Goal: Book appointment/travel/reservation

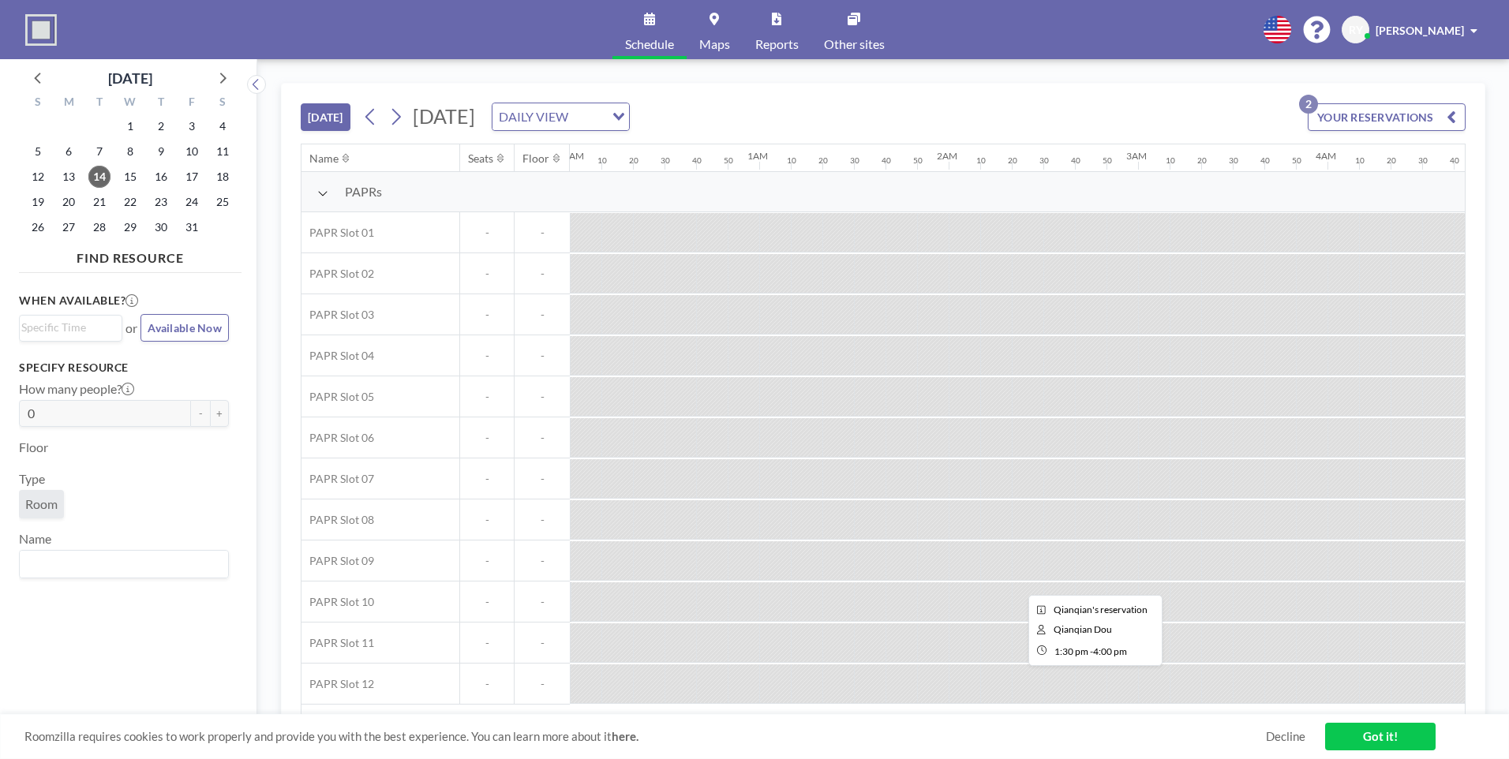
scroll to position [0, 2272]
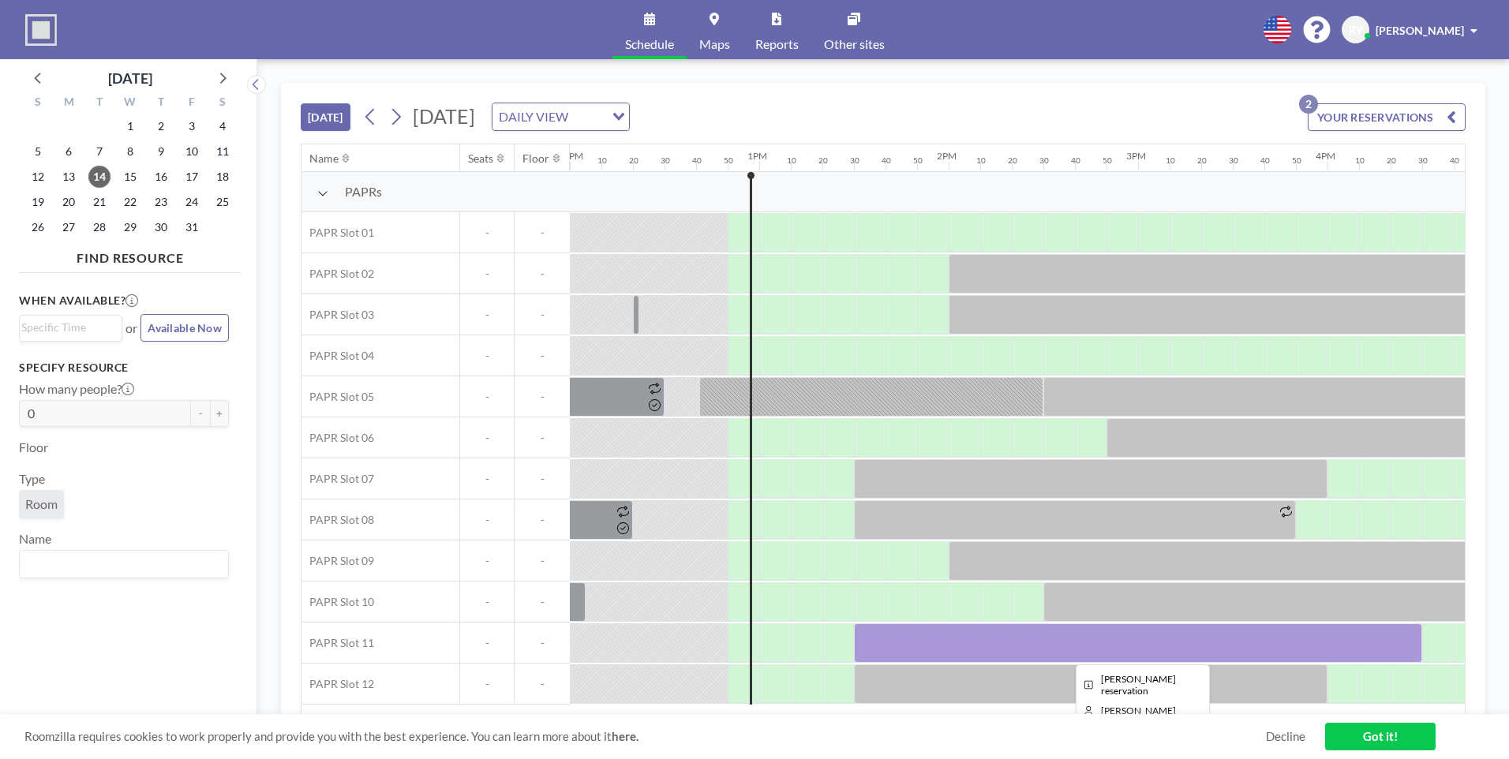
click at [958, 651] on div at bounding box center [1138, 642] width 568 height 39
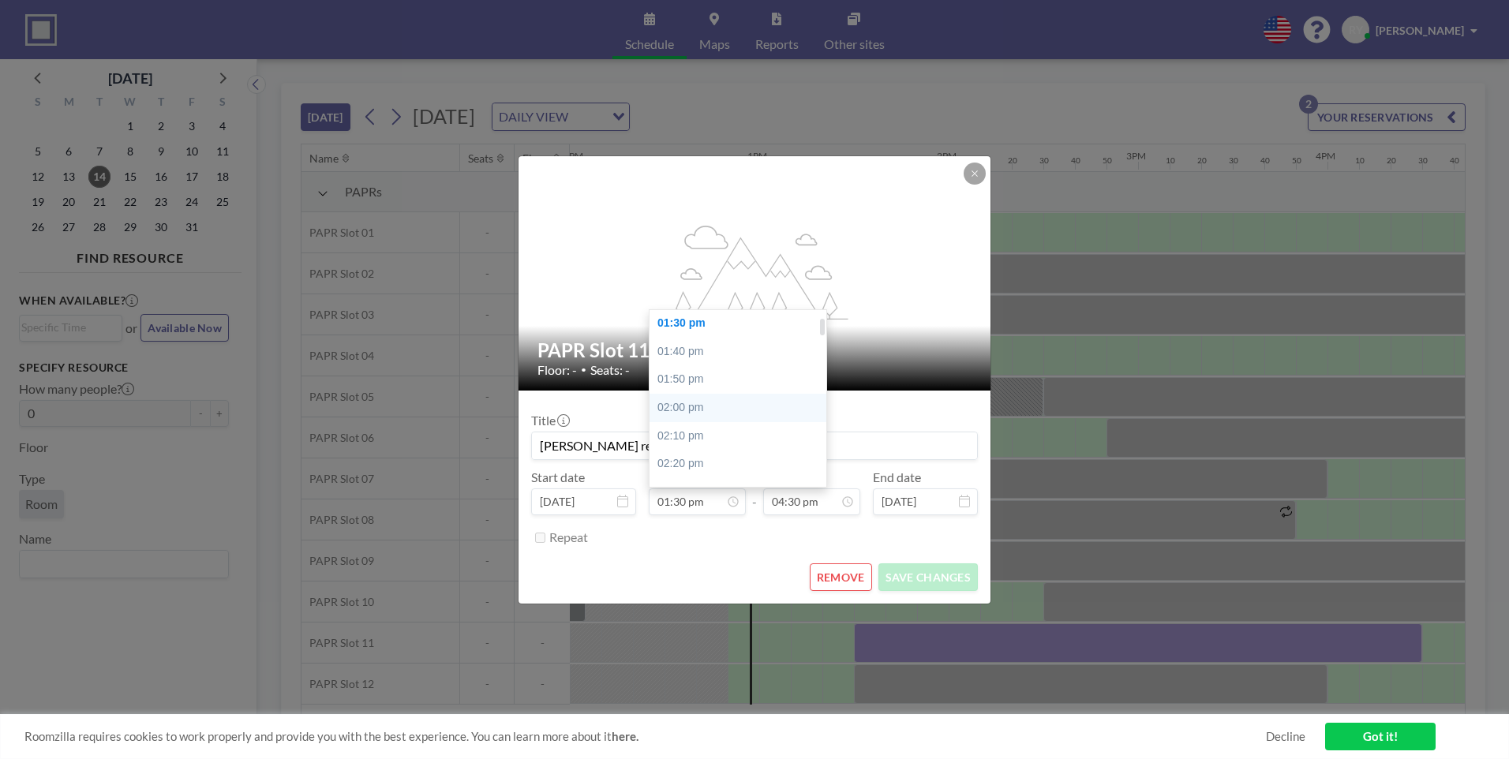
click at [719, 413] on div "02:00 pm" at bounding box center [741, 408] width 185 height 28
type input "02:00 pm"
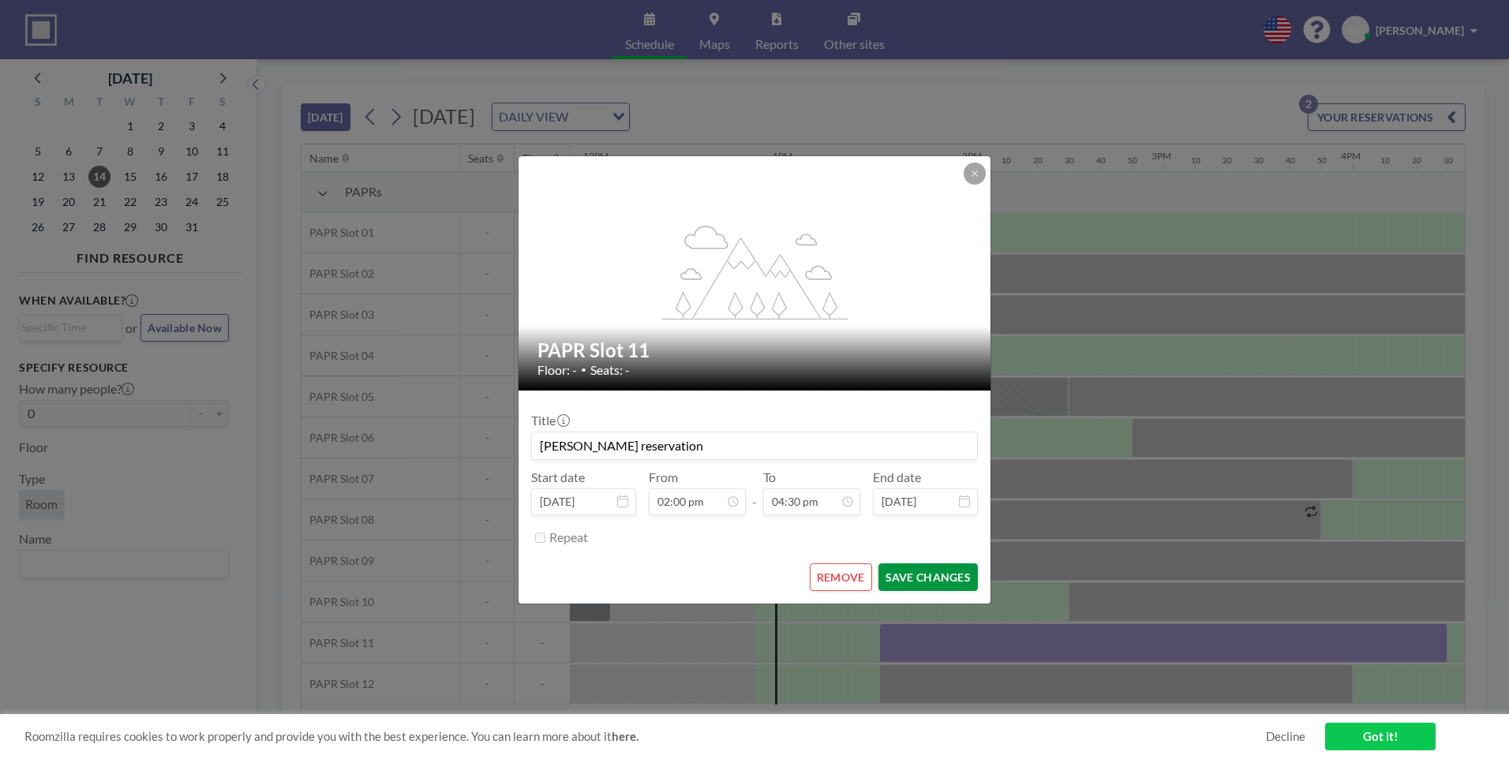
click at [945, 577] on button "SAVE CHANGES" at bounding box center [927, 577] width 99 height 28
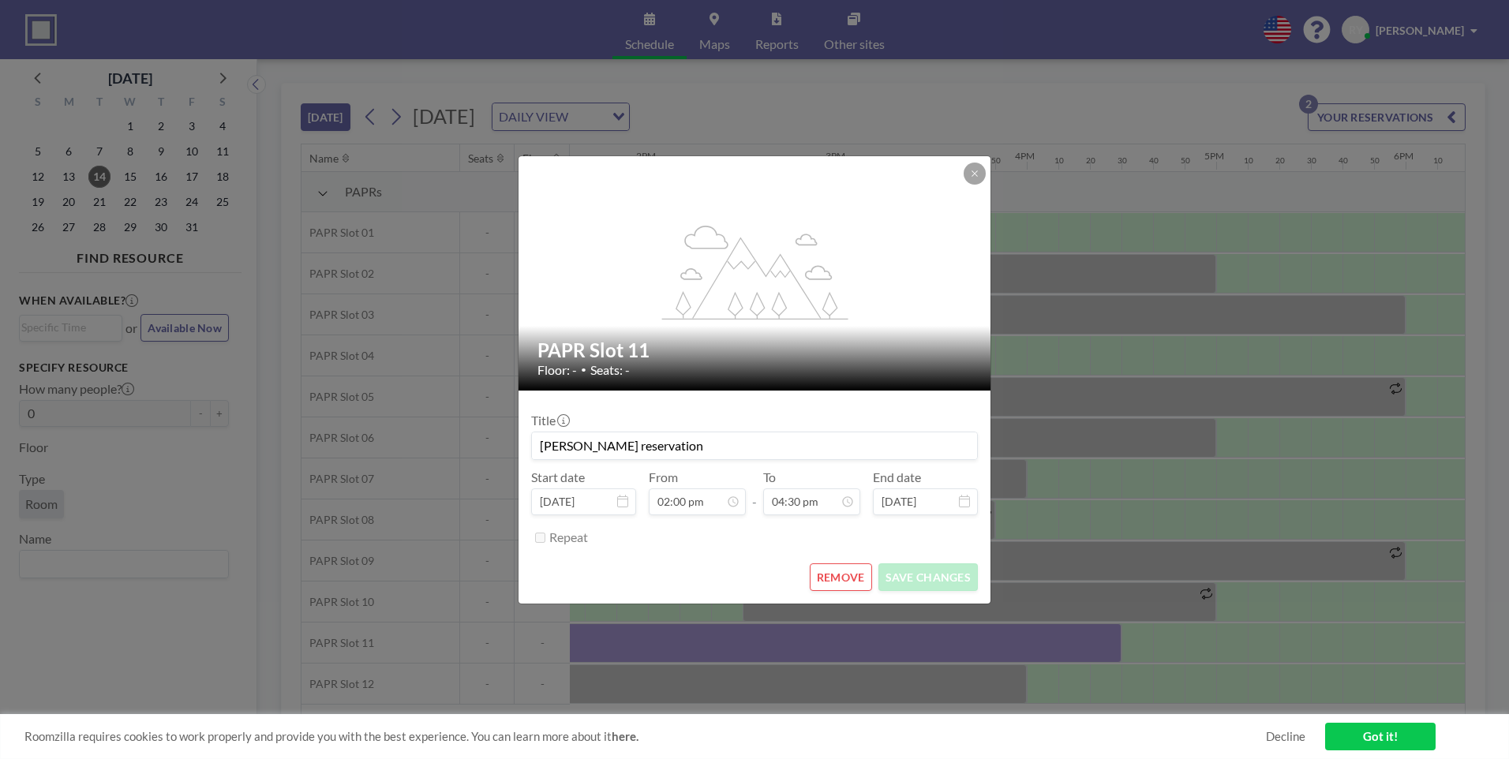
scroll to position [0, 2619]
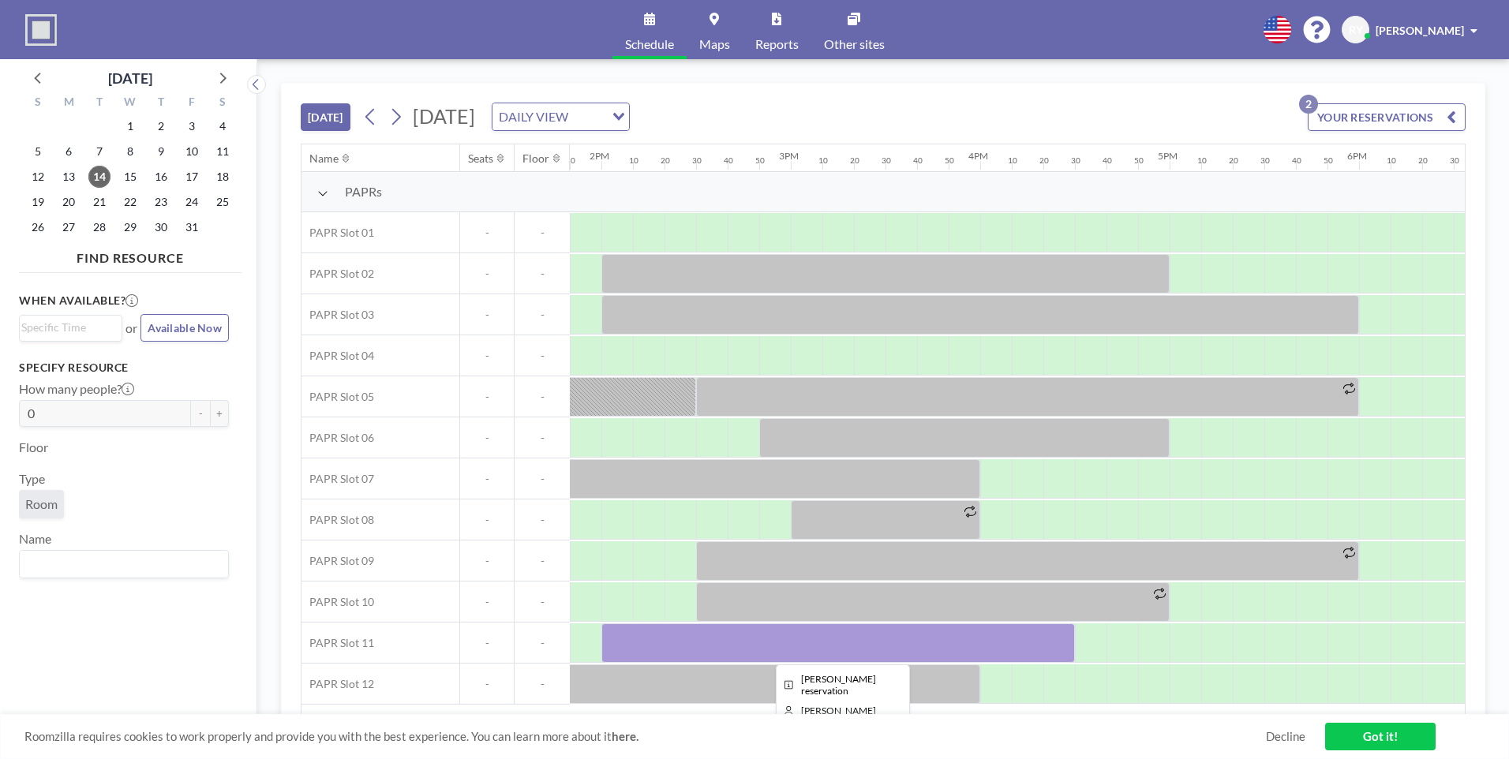
click at [641, 629] on div at bounding box center [837, 642] width 473 height 39
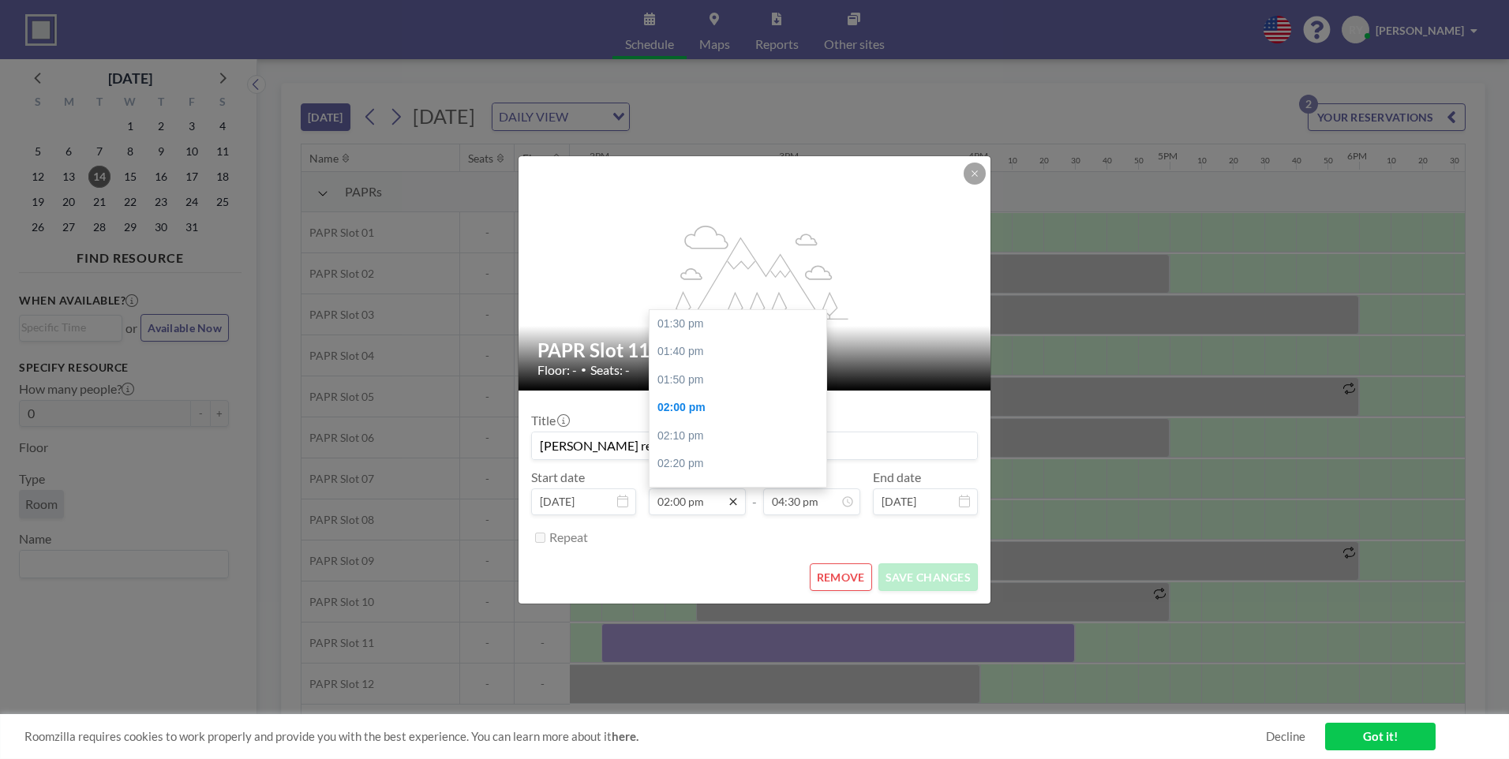
scroll to position [84, 0]
click at [732, 505] on icon at bounding box center [733, 501] width 13 height 13
click at [687, 398] on div "02:30 pm" at bounding box center [741, 408] width 185 height 28
type input "02:30 pm"
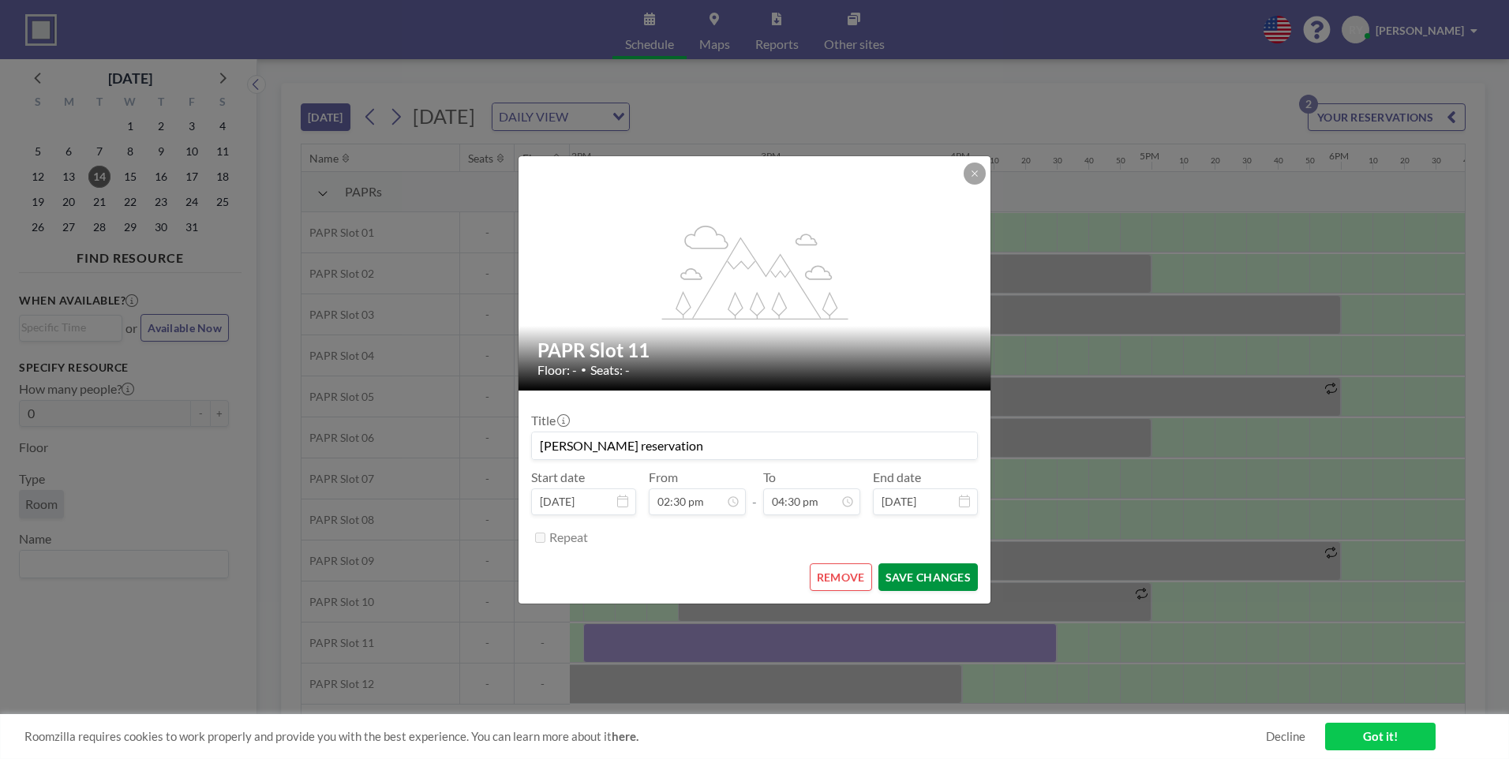
click at [934, 581] on button "SAVE CHANGES" at bounding box center [927, 577] width 99 height 28
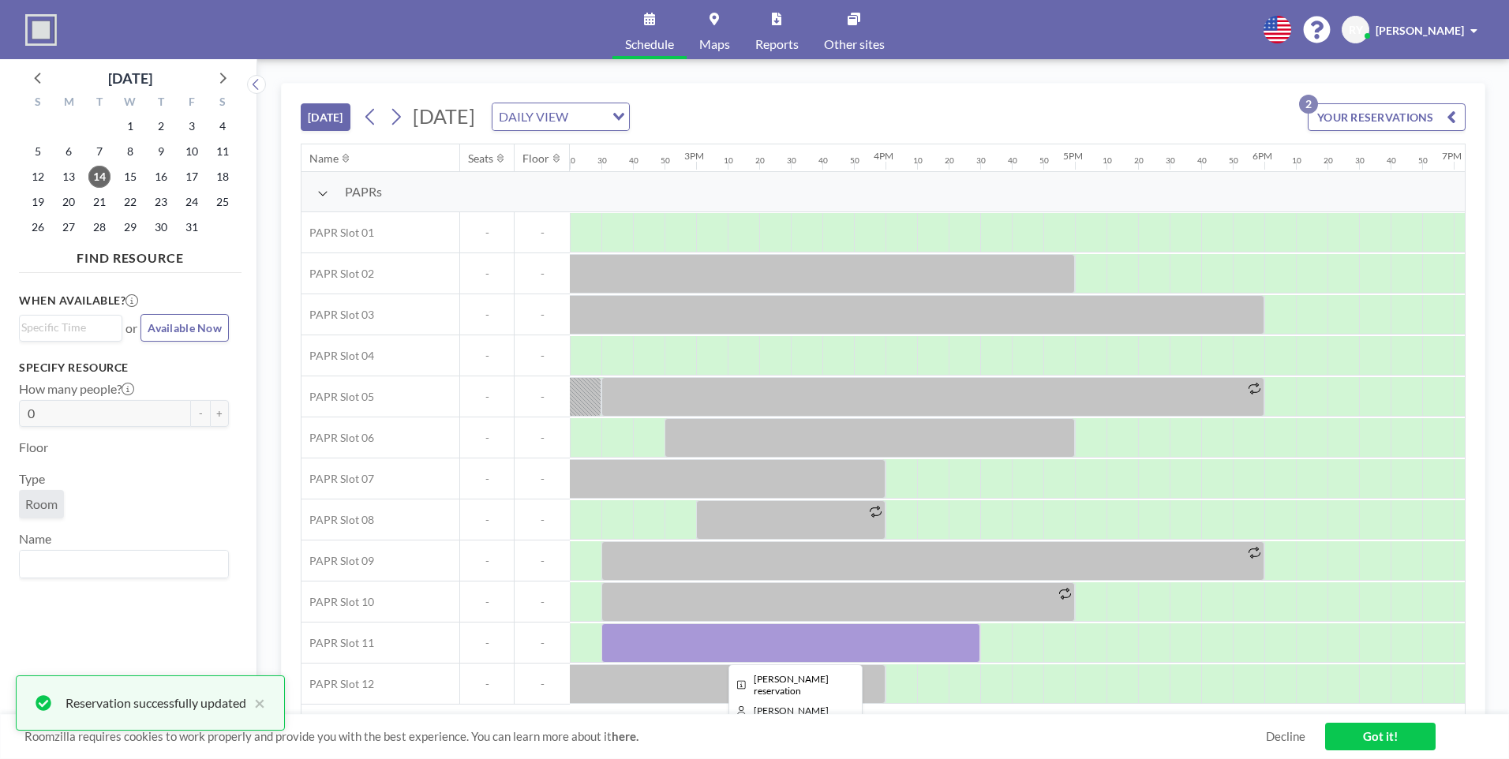
click at [929, 646] on div at bounding box center [790, 642] width 379 height 39
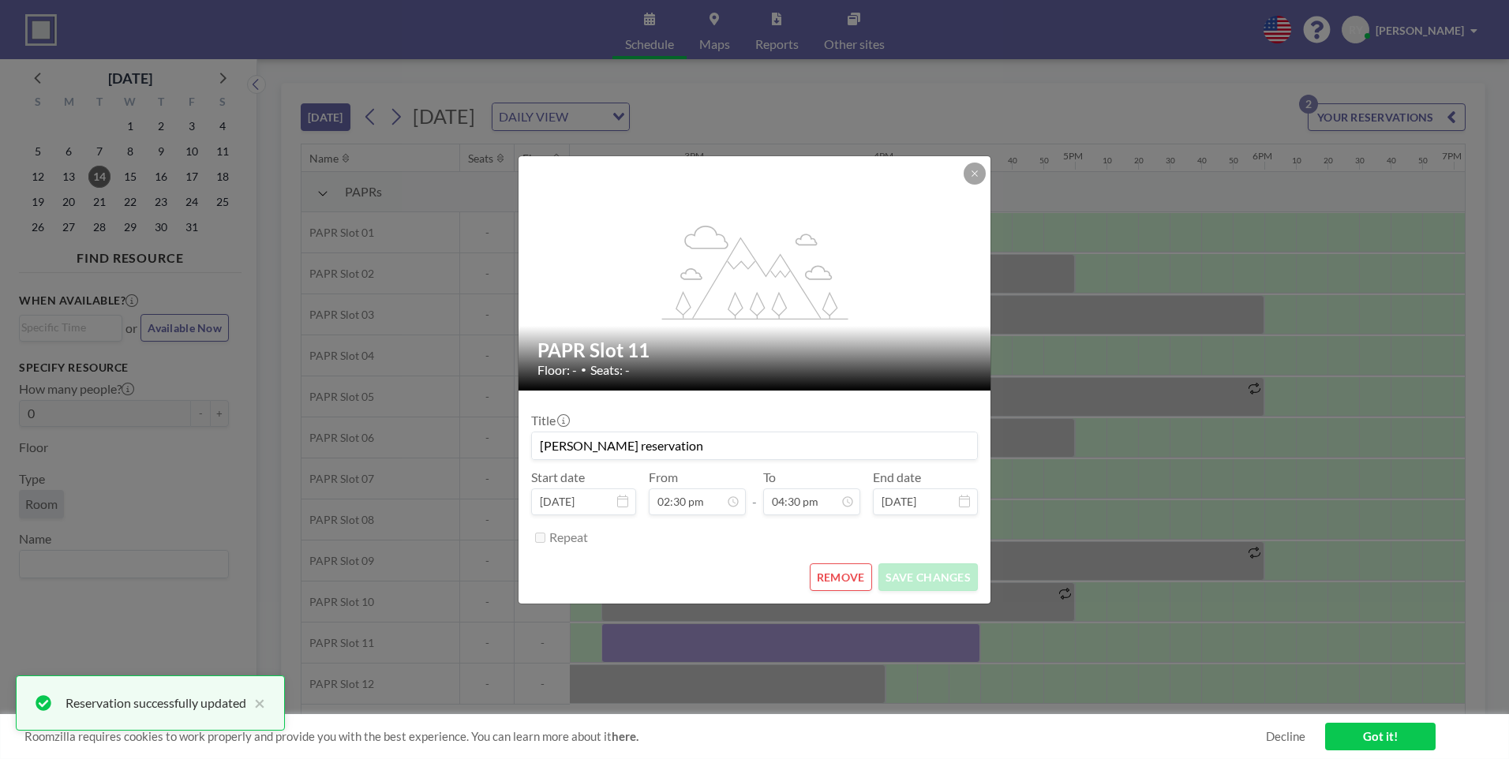
click at [929, 646] on div "flex-grow: 1.2; PAPR Slot 11 Floor: - • Seats: - Title [PERSON_NAME] reservatio…" at bounding box center [754, 379] width 1509 height 759
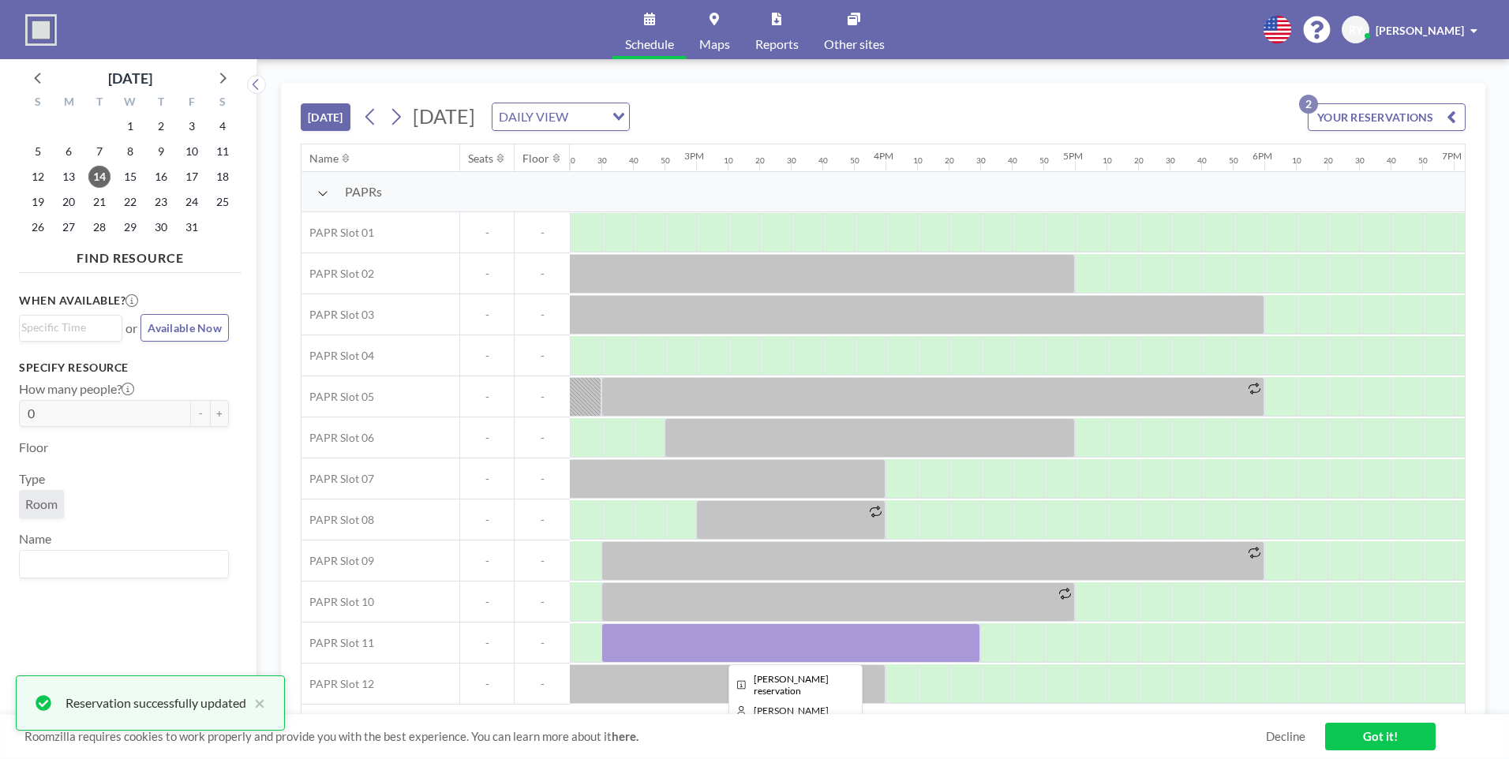
click at [885, 649] on div at bounding box center [790, 642] width 379 height 39
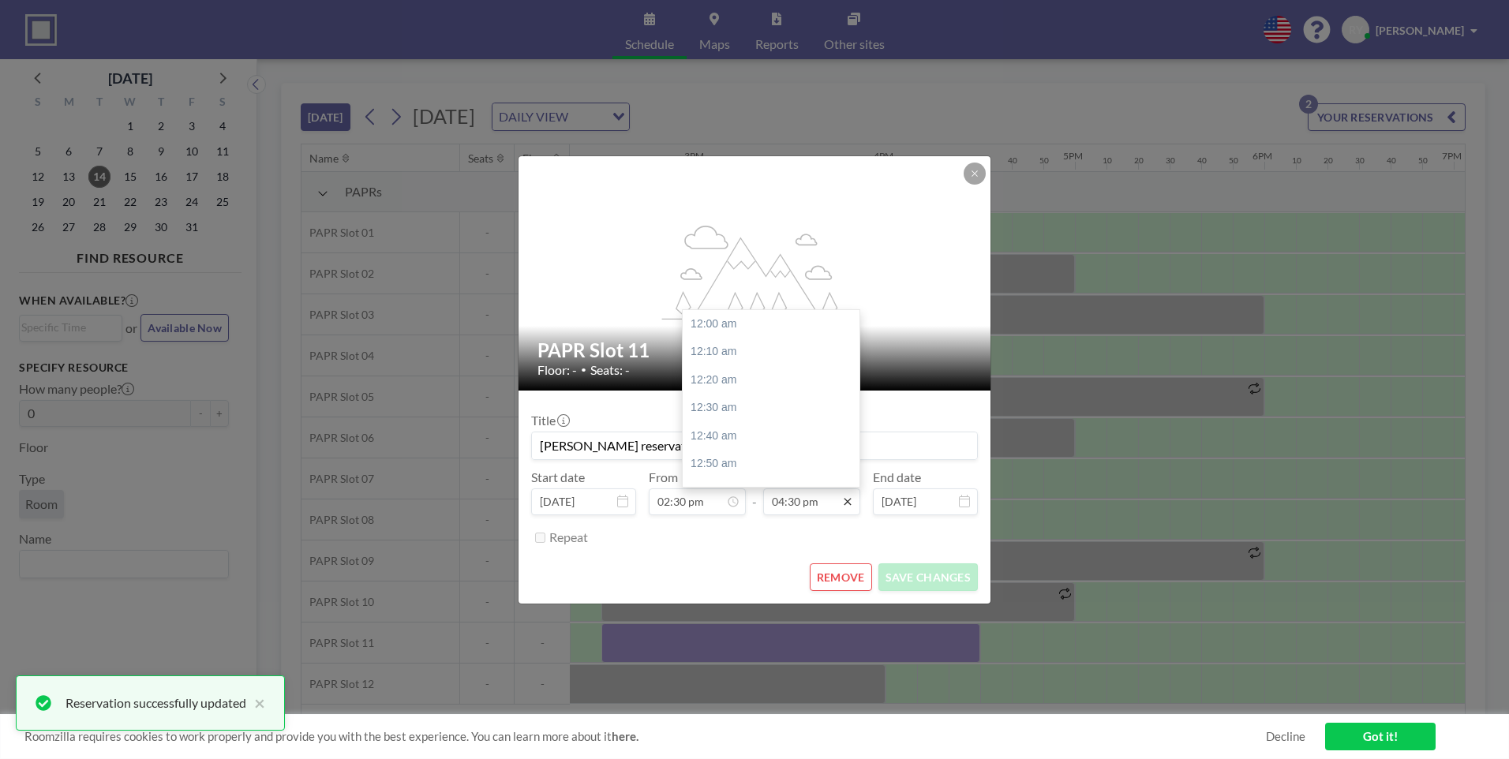
scroll to position [2780, 0]
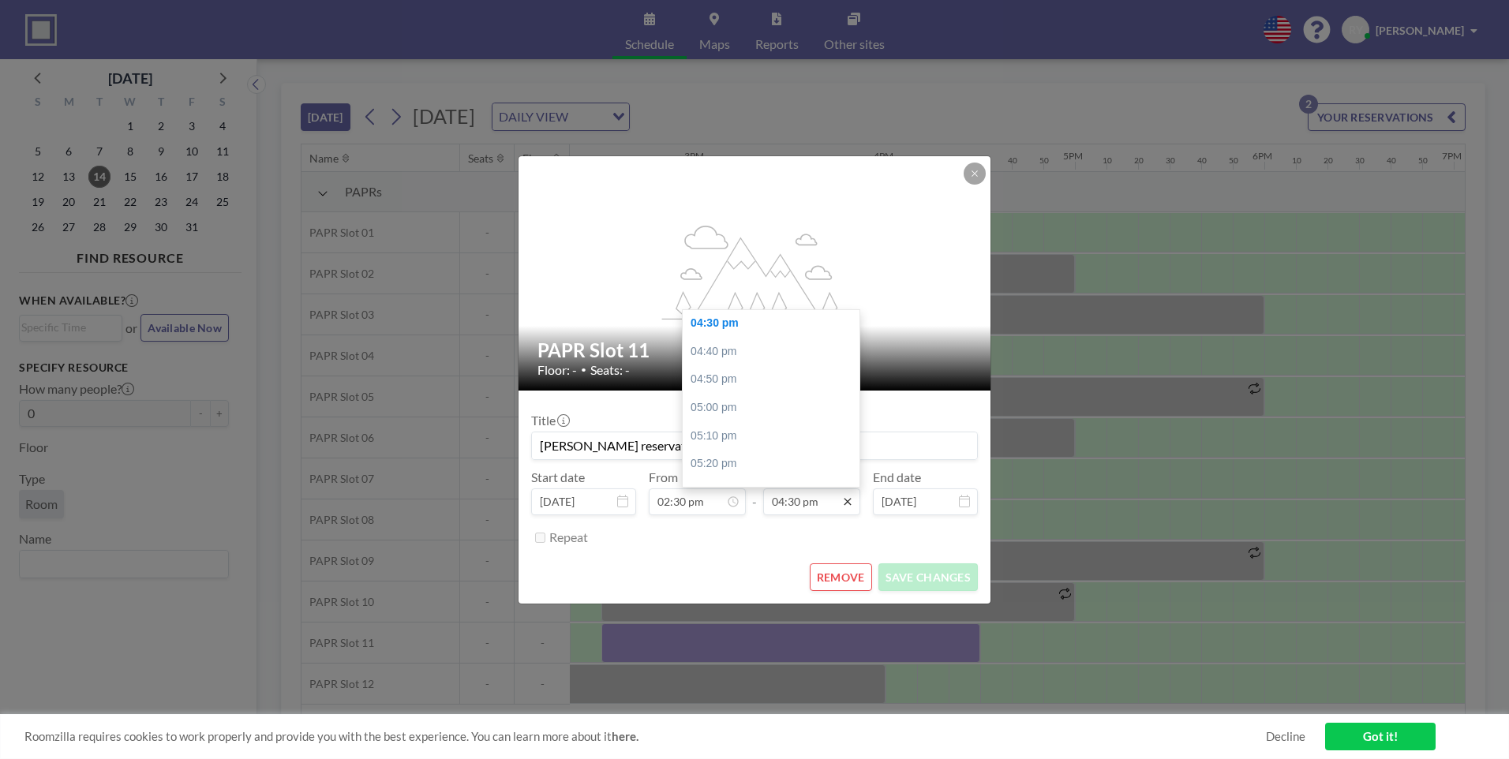
click at [843, 502] on icon at bounding box center [847, 501] width 13 height 13
click at [733, 408] on div "05:00 pm" at bounding box center [774, 408] width 185 height 28
click at [751, 403] on div "05:30 pm" at bounding box center [774, 408] width 185 height 28
type input "05:30 pm"
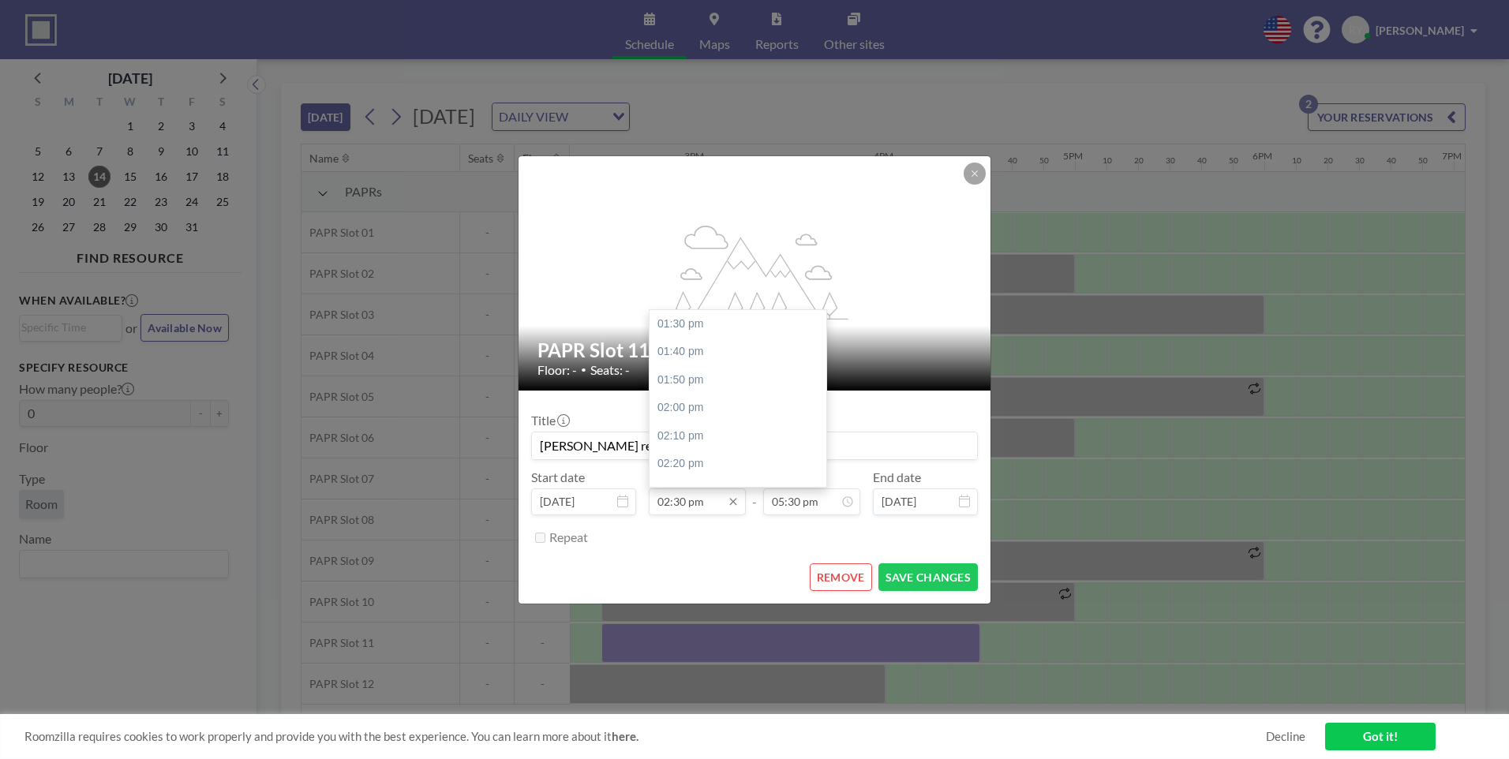
scroll to position [169, 0]
click at [705, 416] on div "03:00 pm" at bounding box center [741, 408] width 185 height 28
type input "03:00 pm"
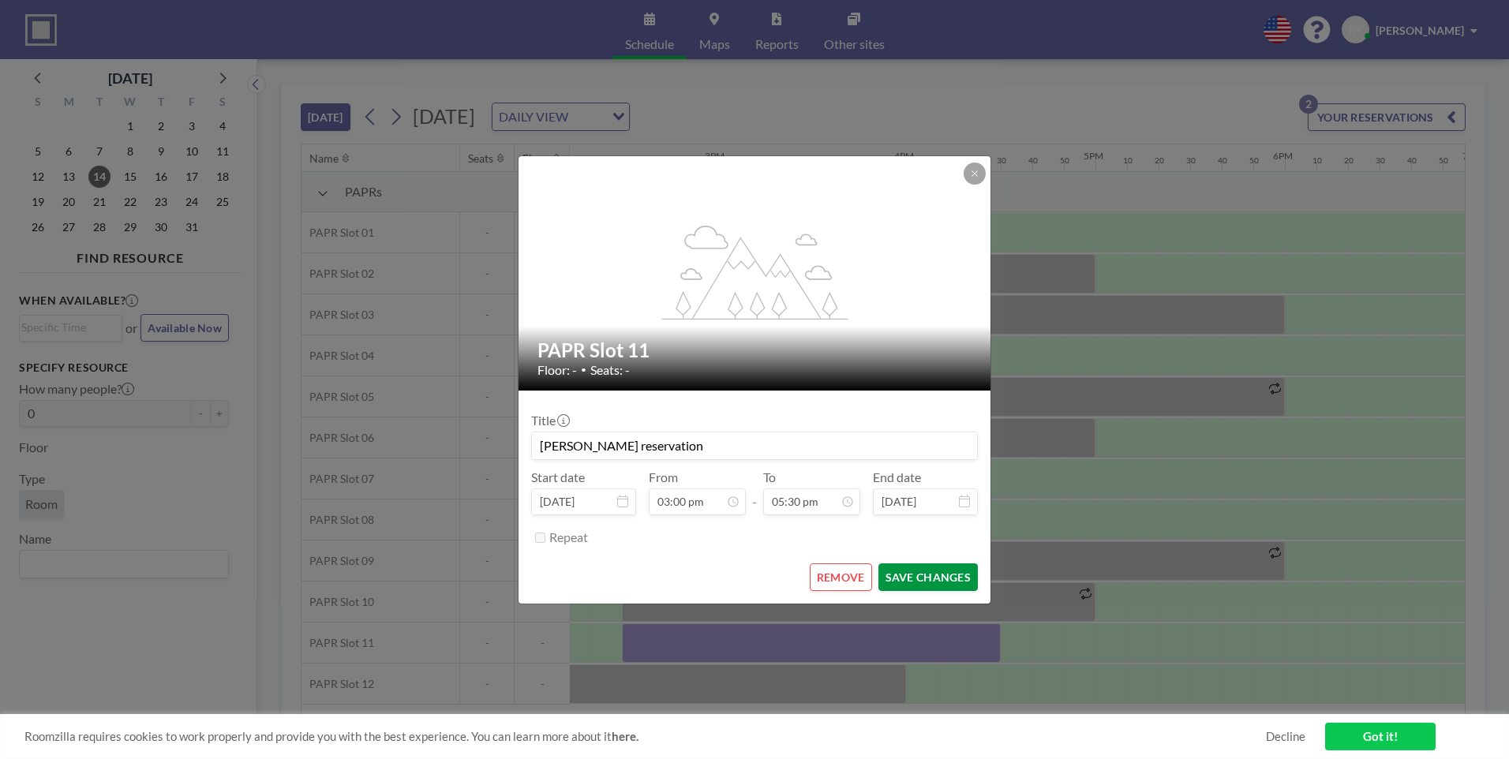
scroll to position [0, 2809]
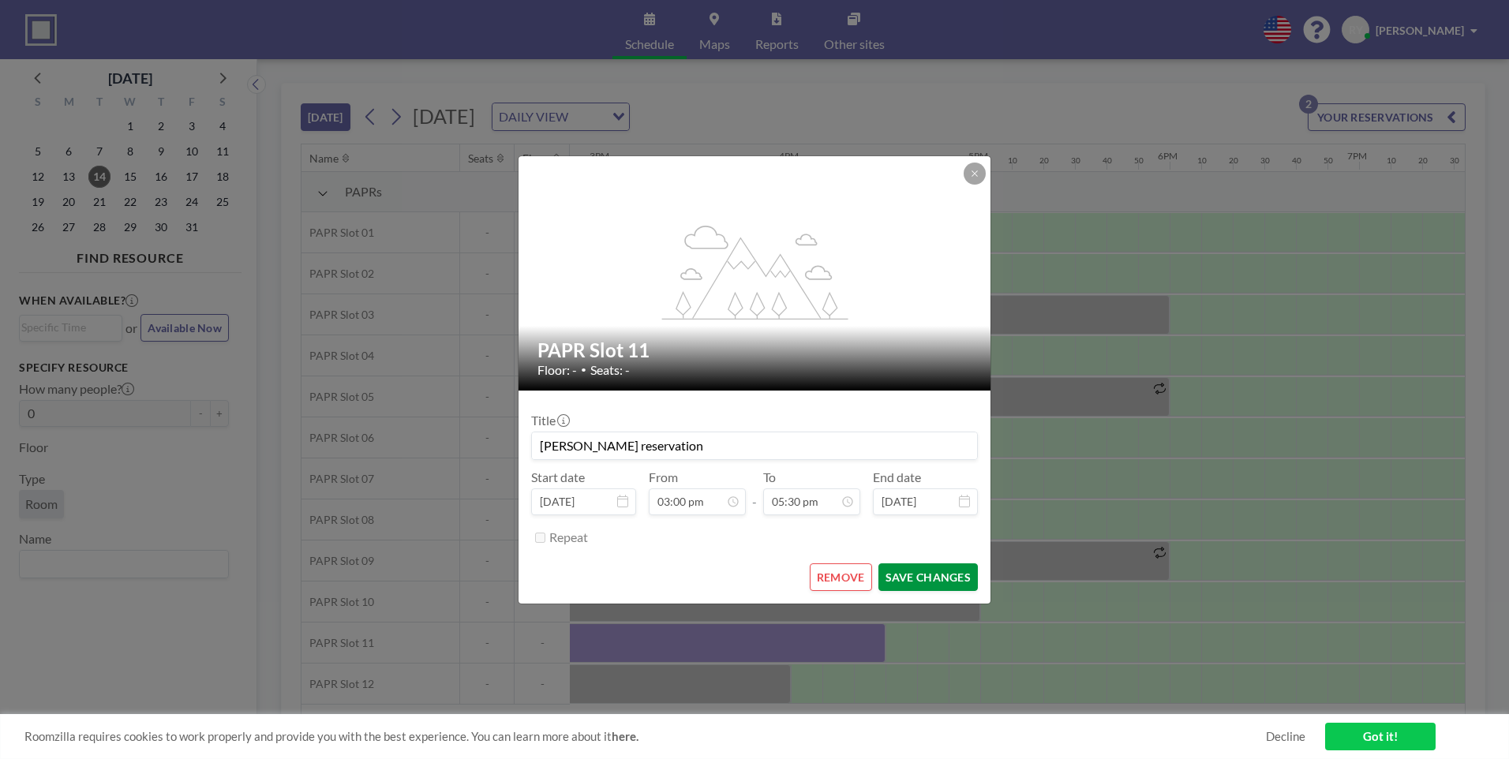
click at [930, 577] on button "SAVE CHANGES" at bounding box center [927, 577] width 99 height 28
